Goal: Information Seeking & Learning: Learn about a topic

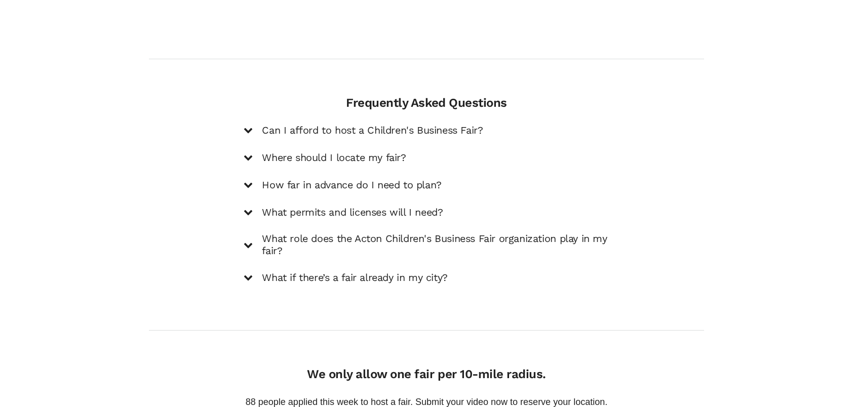
scroll to position [1470, 0]
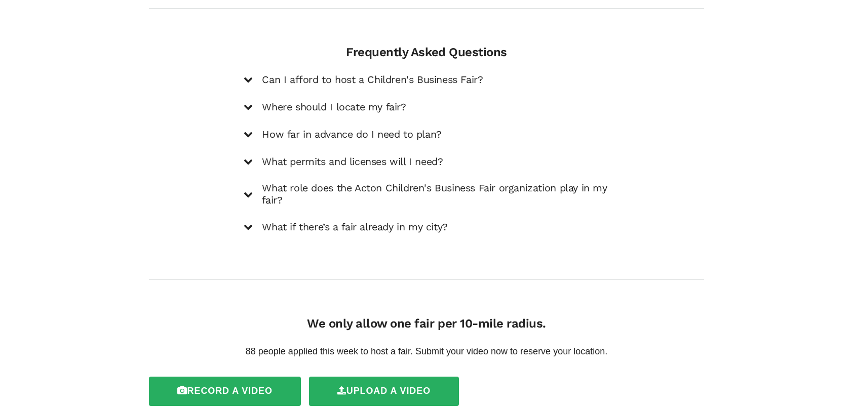
click at [248, 135] on icon at bounding box center [248, 134] width 9 height 9
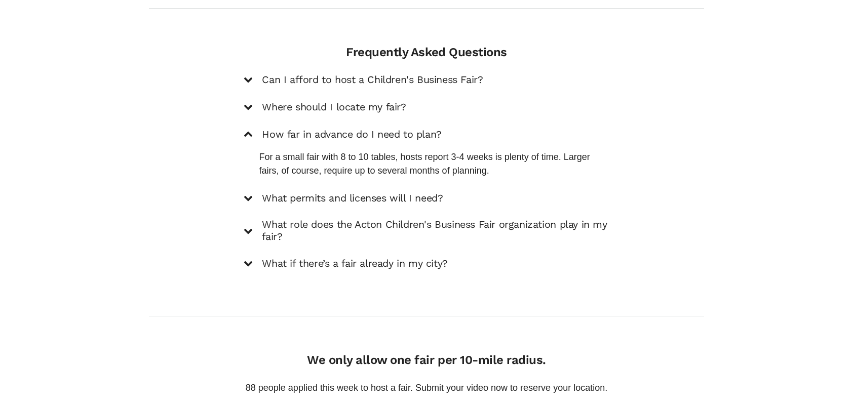
click at [252, 231] on icon at bounding box center [248, 231] width 9 height 9
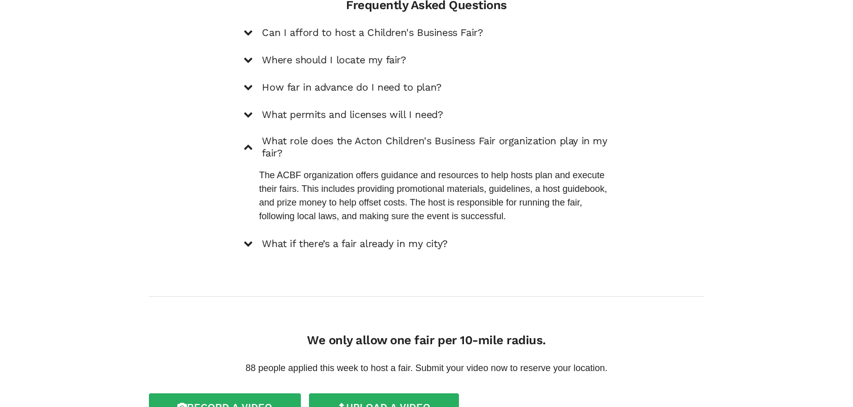
scroll to position [1507, 0]
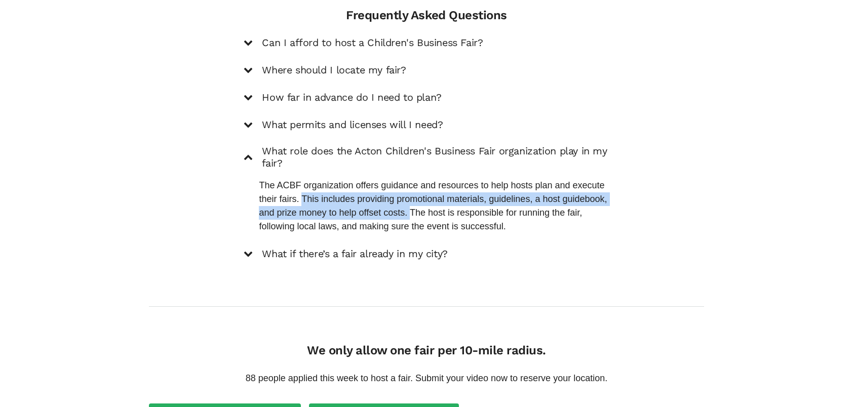
drag, startPoint x: 342, startPoint y: 202, endPoint x: 493, endPoint y: 217, distance: 151.8
click at [493, 217] on p "The ACBF organization offers guidance and resources to help hosts plan and exec…" at bounding box center [434, 206] width 350 height 55
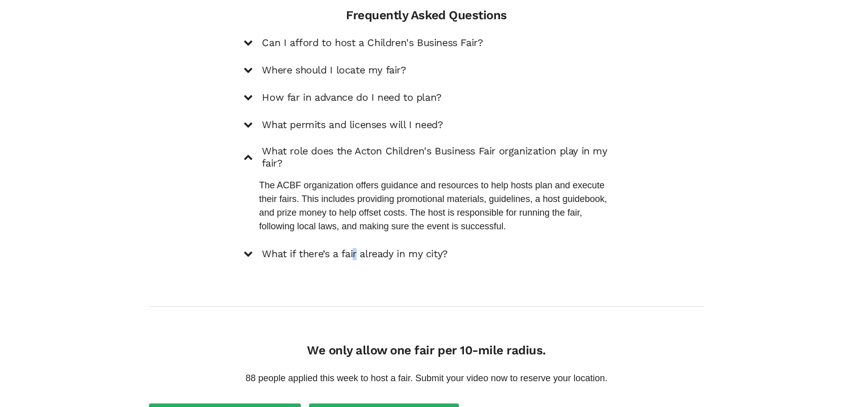
drag, startPoint x: 493, startPoint y: 217, endPoint x: 356, endPoint y: 239, distance: 138.5
click at [356, 239] on div "Can I afford to host a Children's Business Fair? Hosting a fair can be surprisi…" at bounding box center [426, 148] width 365 height 225
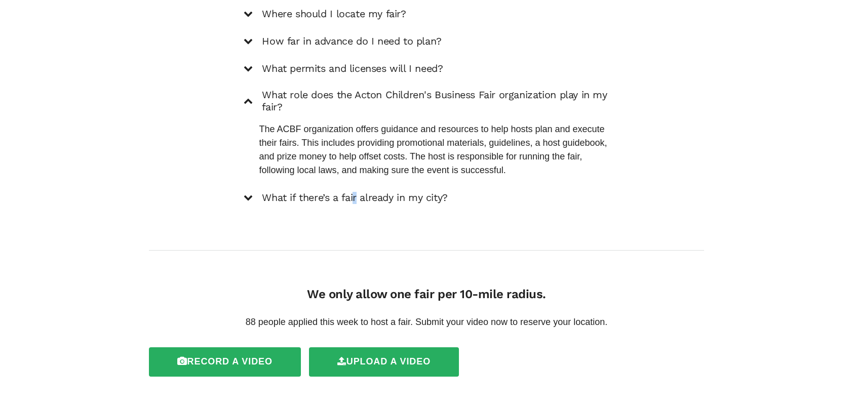
scroll to position [1608, 0]
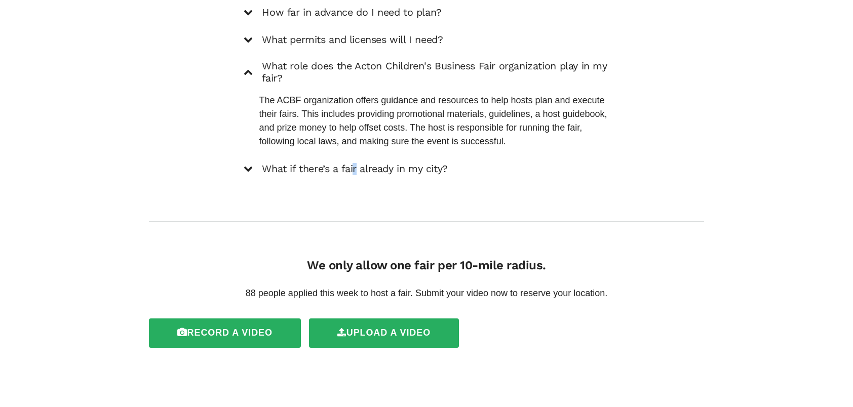
drag, startPoint x: 266, startPoint y: 278, endPoint x: 611, endPoint y: 270, distance: 344.7
click at [611, 270] on div "We only allow one fair per 10-mile radius. 88 people applied this week to host …" at bounding box center [426, 283] width 381 height 51
click at [426, 294] on p "88 people applied this week to host a fair. Submit your video now to reserve yo…" at bounding box center [426, 294] width 365 height 14
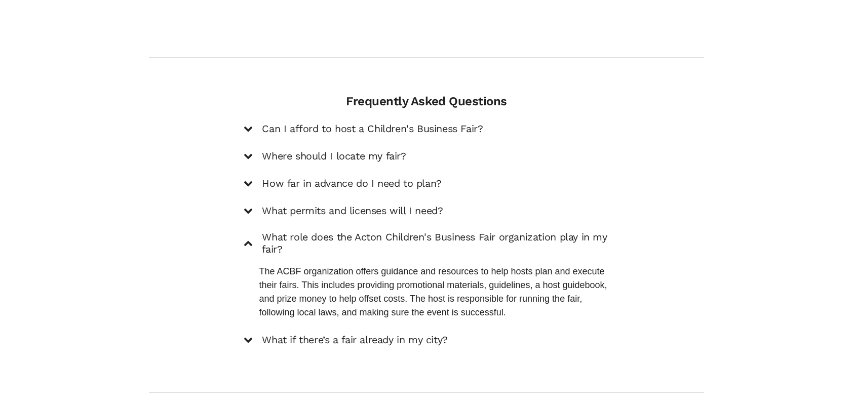
scroll to position [1456, 0]
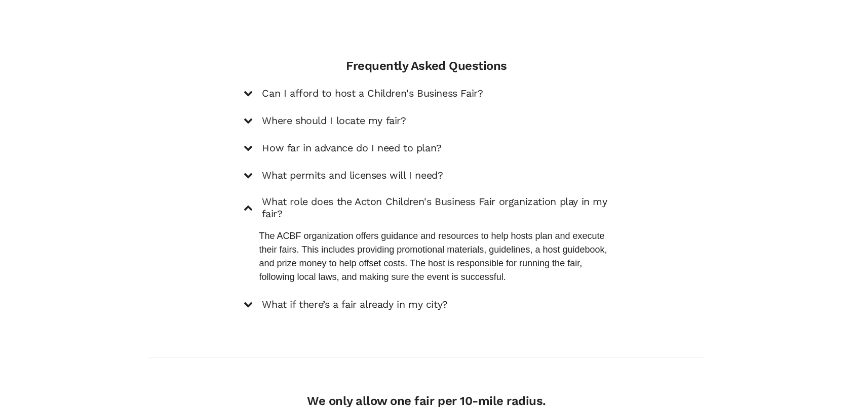
click at [252, 94] on icon at bounding box center [248, 93] width 9 height 9
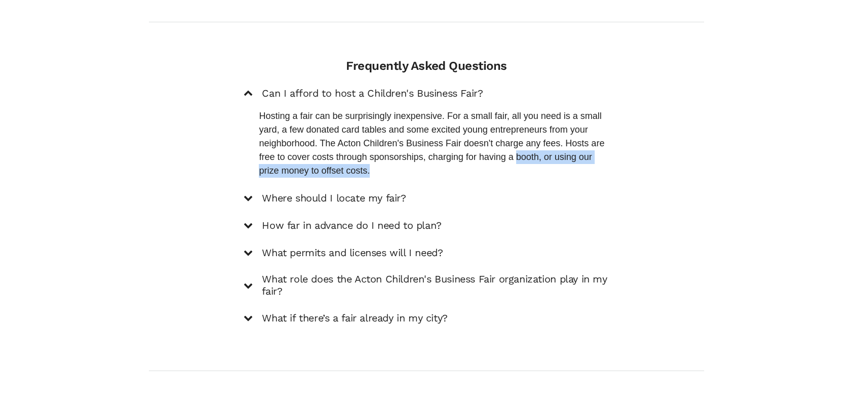
drag, startPoint x: 260, startPoint y: 171, endPoint x: 472, endPoint y: 175, distance: 212.4
click at [472, 175] on p "Hosting a fair can be surprisingly inexpensive. For a small fair, all you need …" at bounding box center [434, 143] width 350 height 68
click at [331, 167] on p "Hosting a fair can be surprisingly inexpensive. For a small fair, all you need …" at bounding box center [434, 143] width 350 height 68
click at [249, 201] on icon at bounding box center [248, 198] width 9 height 9
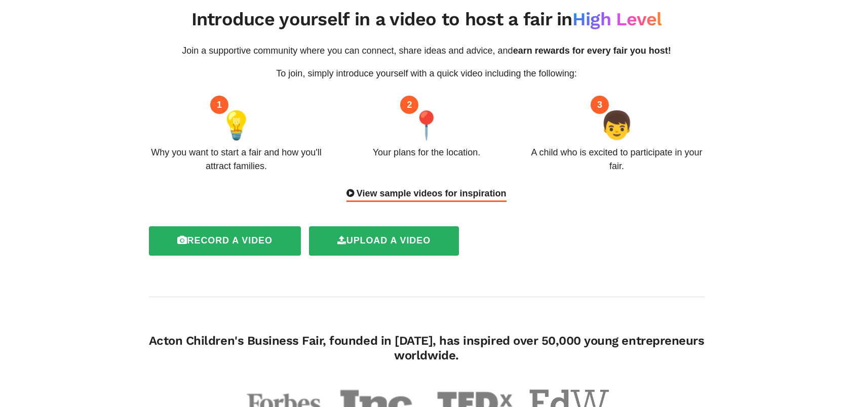
scroll to position [0, 0]
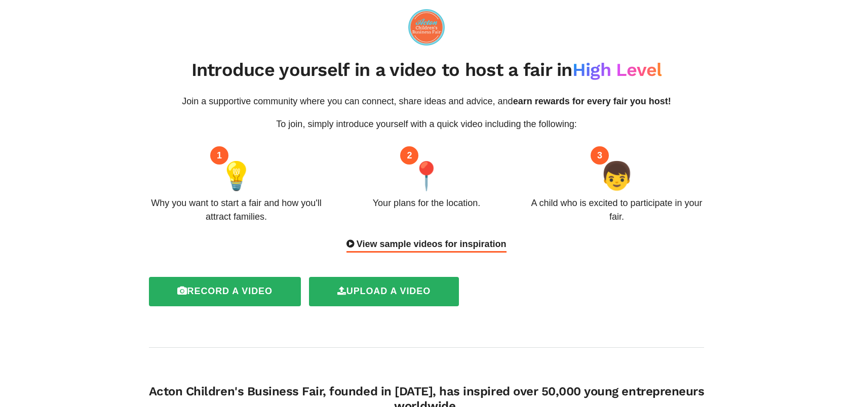
click at [393, 243] on div "View sample videos for inspiration" at bounding box center [427, 245] width 160 height 15
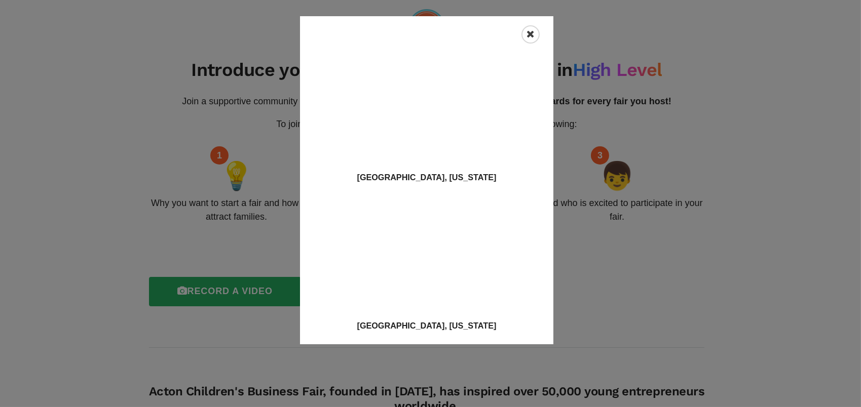
click at [537, 33] on div "Close" at bounding box center [530, 34] width 18 height 18
